Goal: Navigation & Orientation: Find specific page/section

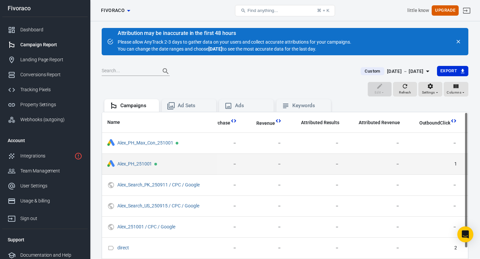
scroll to position [0, 368]
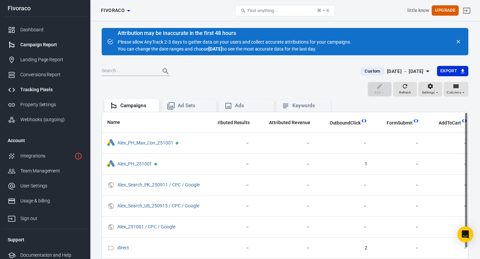
click at [32, 91] on div "Tracking Pixels" at bounding box center [51, 89] width 62 height 7
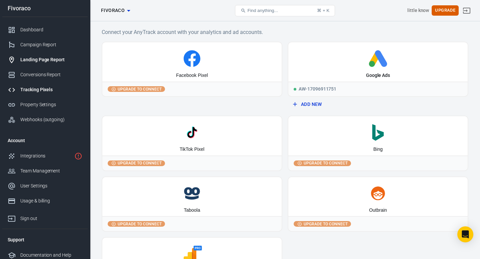
click at [34, 59] on div "Landing Page Report" at bounding box center [51, 59] width 62 height 7
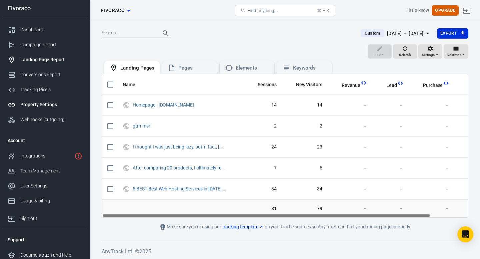
click at [34, 106] on div "Property Settings" at bounding box center [51, 104] width 62 height 7
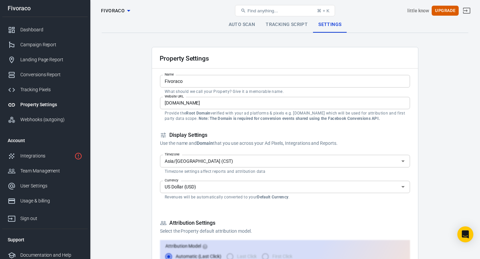
click at [285, 26] on link "Tracking Script" at bounding box center [286, 25] width 53 height 16
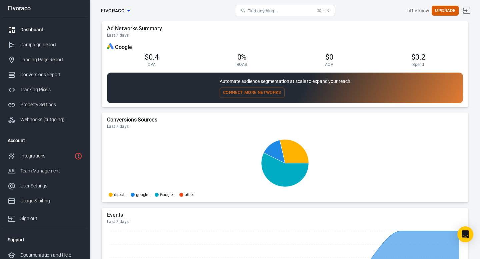
scroll to position [607, 0]
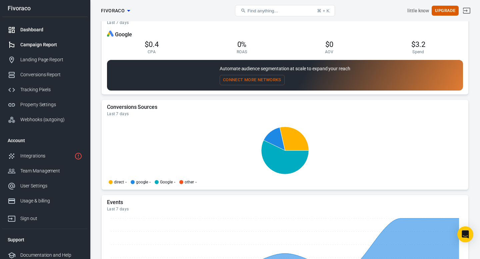
click at [41, 42] on div "Campaign Report" at bounding box center [51, 44] width 62 height 7
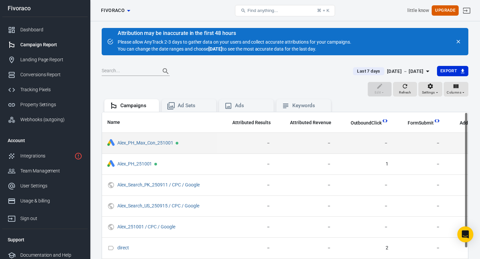
scroll to position [0, 368]
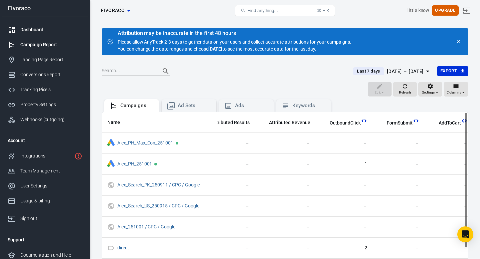
click at [33, 27] on div "Dashboard" at bounding box center [51, 29] width 62 height 7
